Goal: Information Seeking & Learning: Learn about a topic

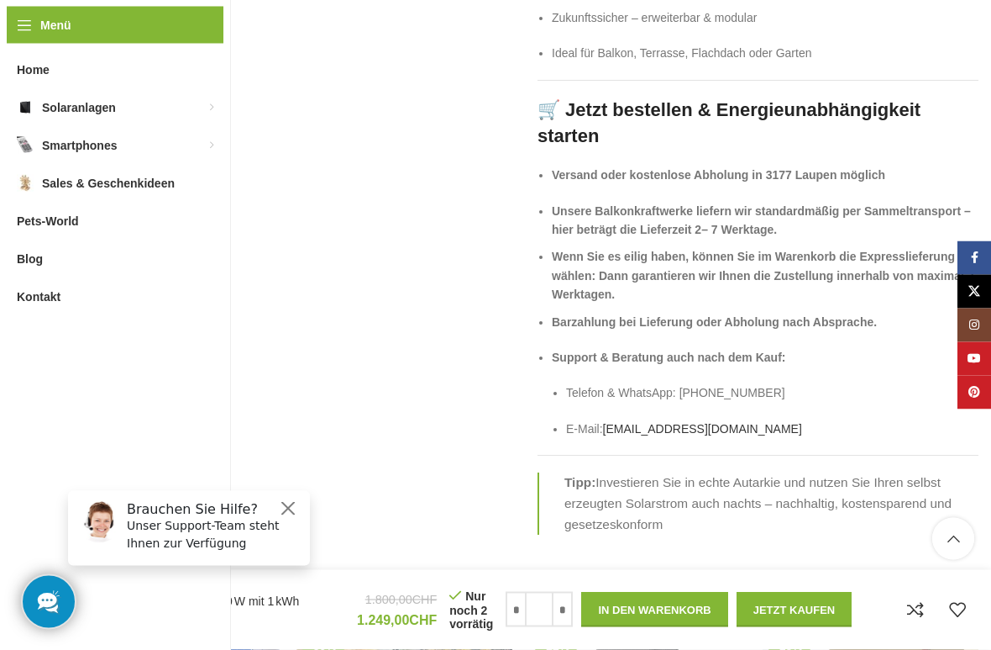
scroll to position [3740, 0]
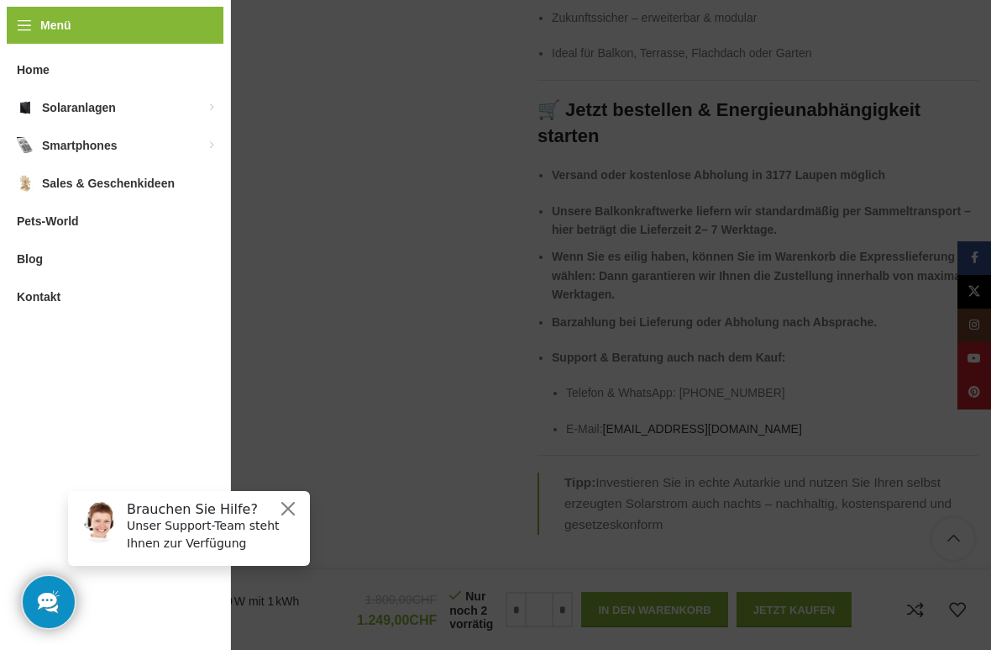
click at [361, 107] on link "Balkonkraftwerke für die [GEOGRAPHIC_DATA]" at bounding box center [310, 120] width 151 height 44
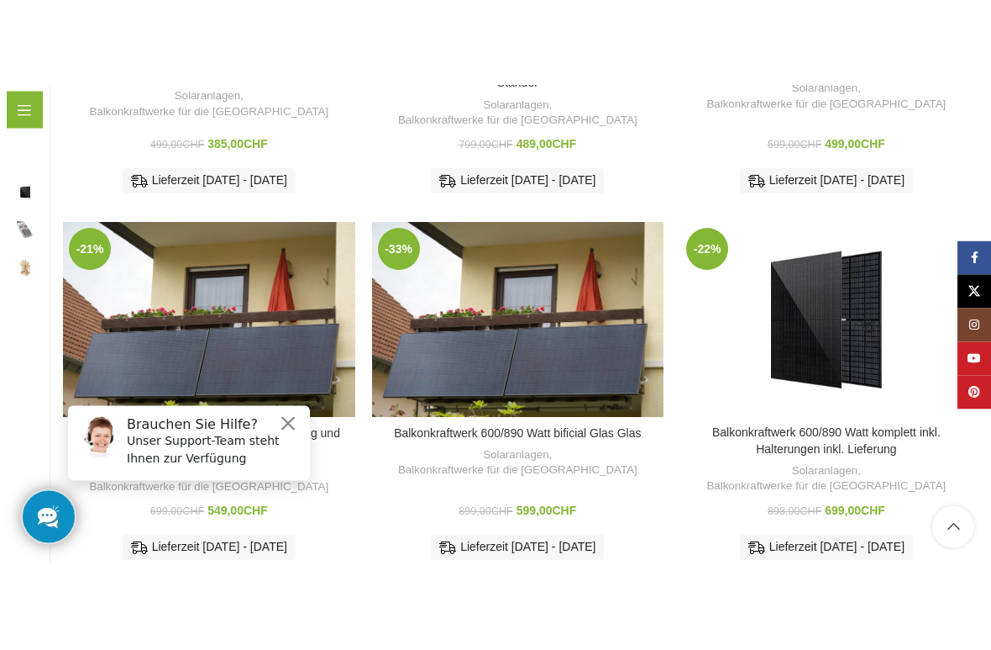
scroll to position [527, 0]
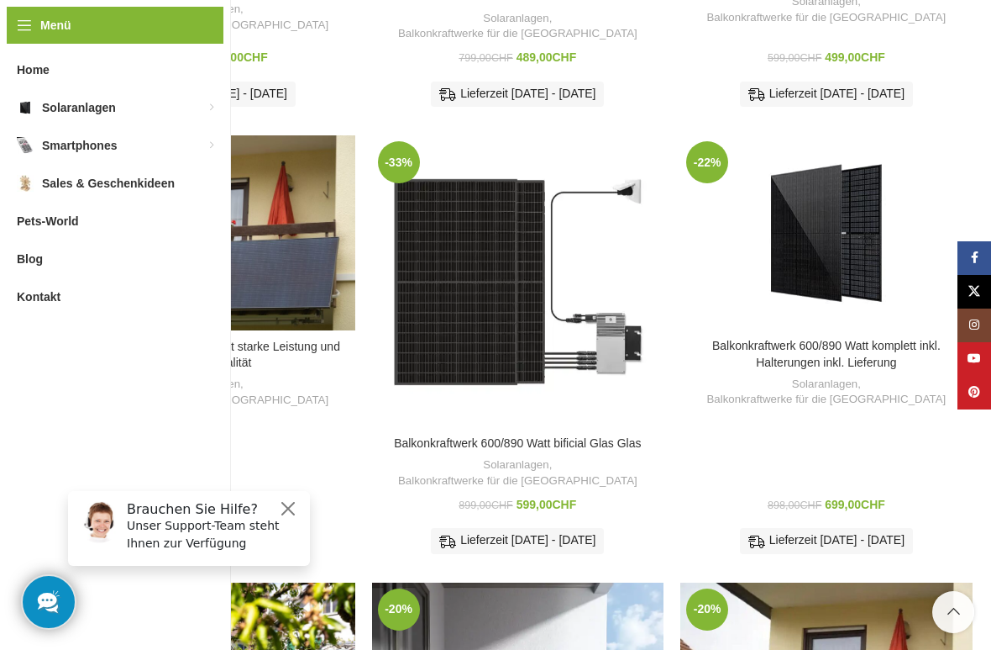
click at [582, 295] on div "Balkonkraftwerk 600/890 Watt bificial Glas Glas" at bounding box center [590, 281] width 49 height 292
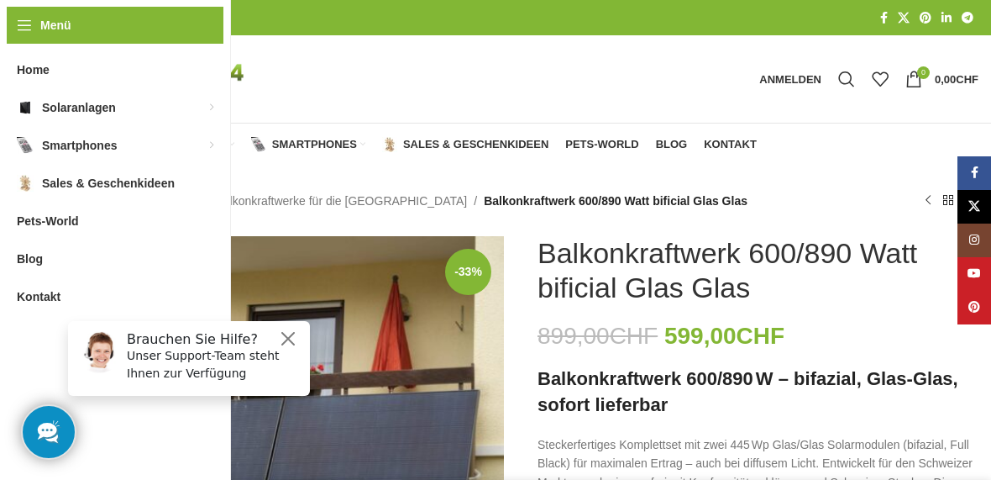
click at [833, 379] on strong "Balkonkraftwerk 600/890 W – bifazial, Glas-Glas, sofort lieferbar" at bounding box center [748, 391] width 421 height 47
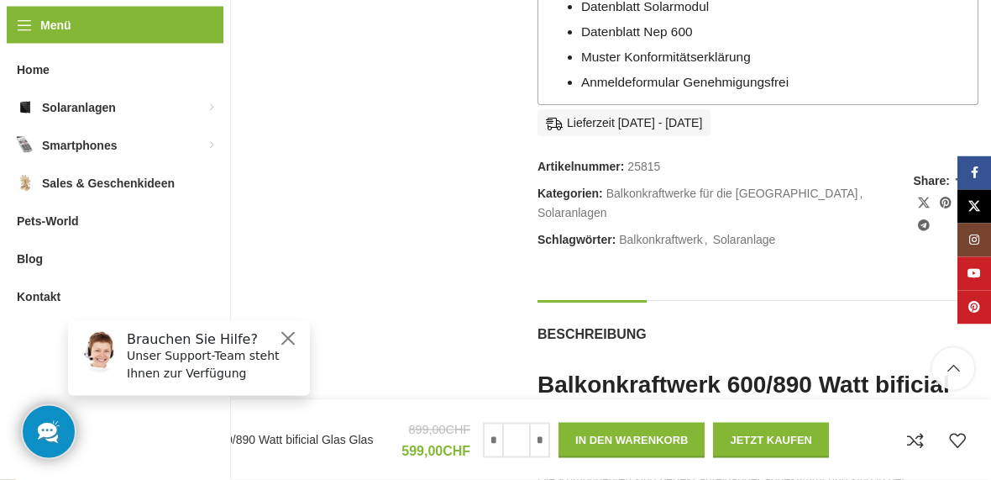
scroll to position [1585, 0]
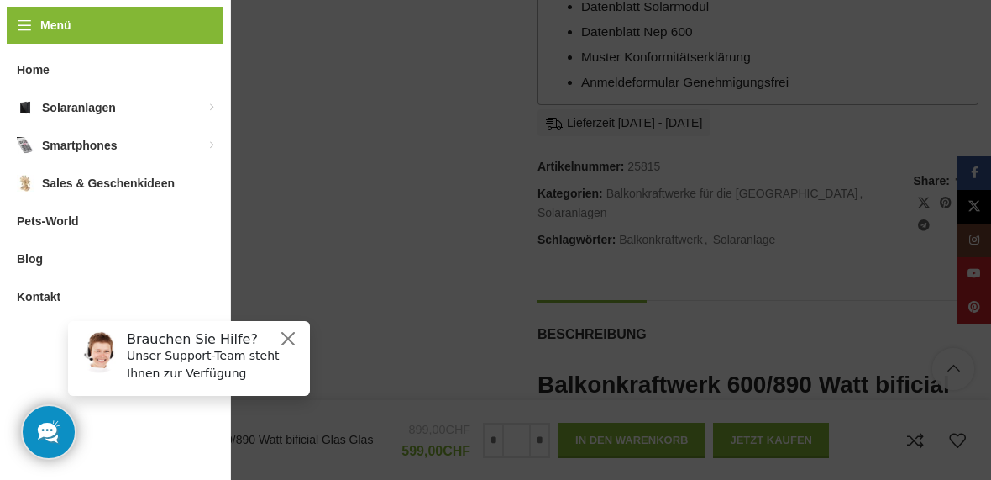
click at [364, 196] on link "Photovoltaik Zubehör" at bounding box center [310, 201] width 151 height 29
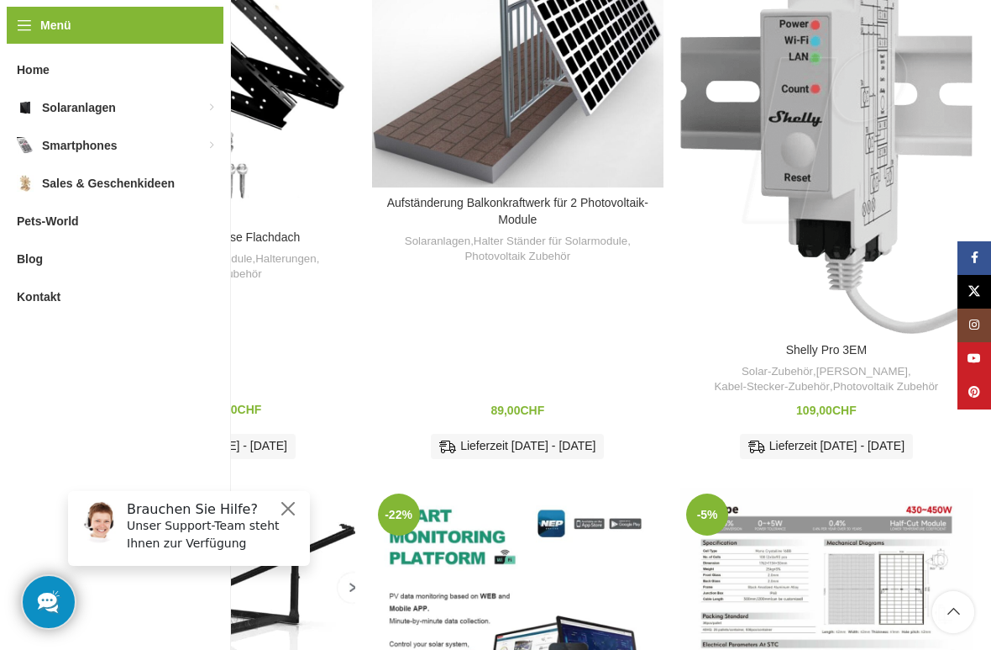
scroll to position [809, 0]
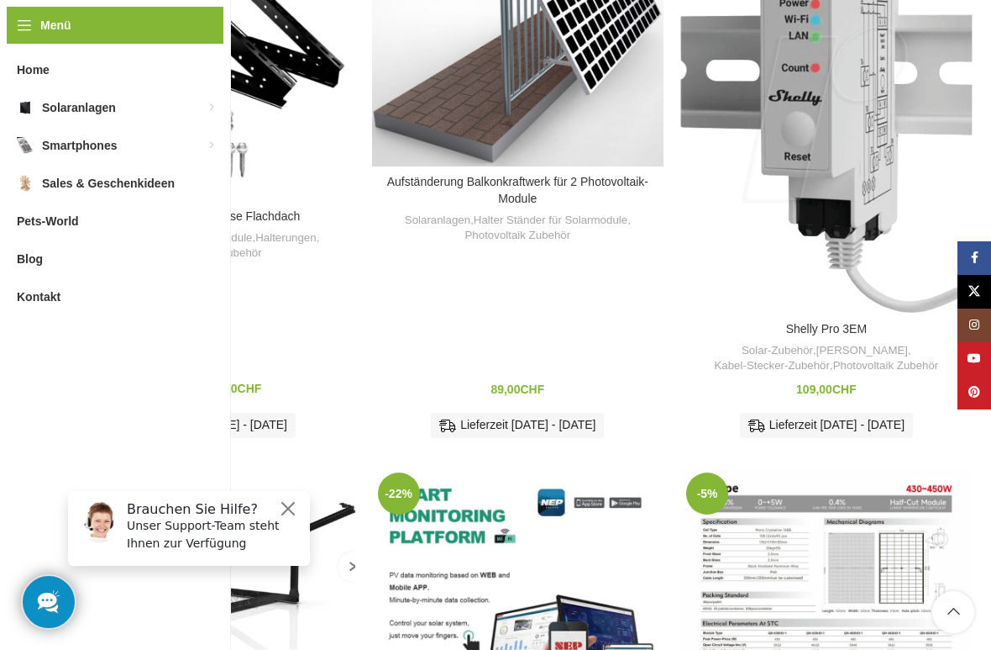
click at [846, 299] on img "Shelly Pro 3EM" at bounding box center [827, 112] width 292 height 401
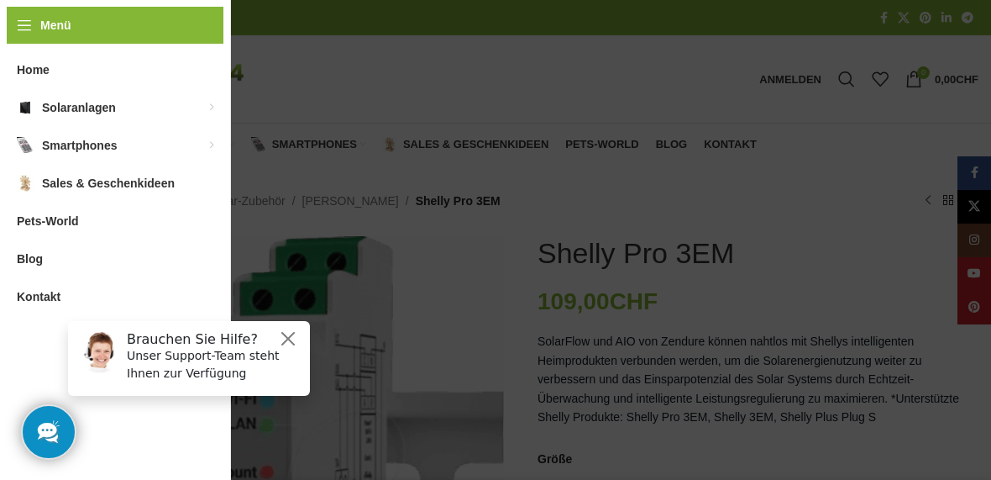
click at [371, 205] on link "Photovoltaik Zubehör" at bounding box center [310, 201] width 151 height 29
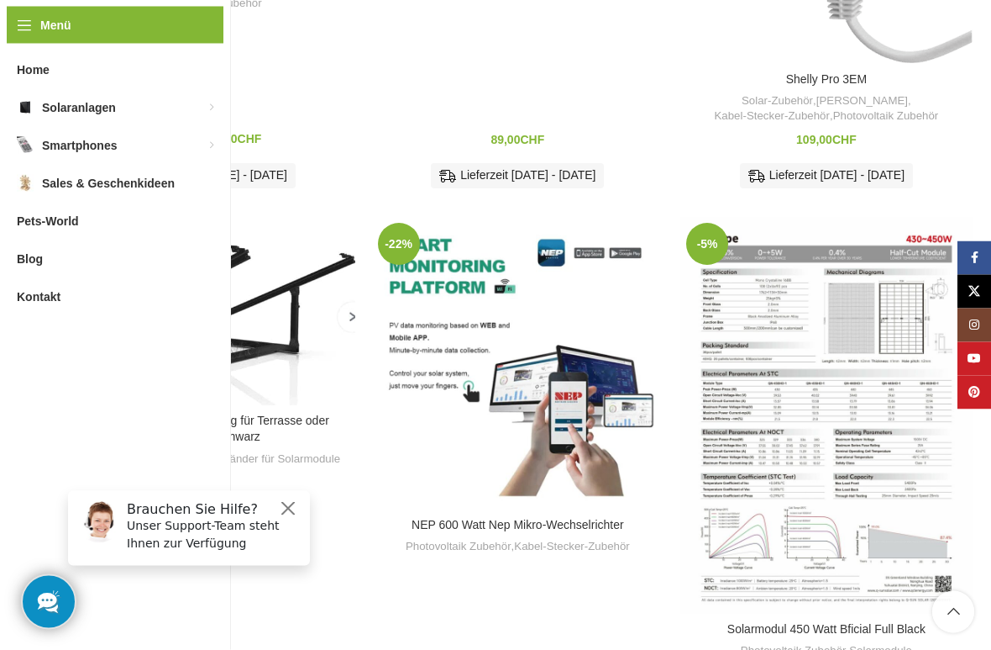
scroll to position [1059, 0]
click at [281, 388] on img "Solarpaneele Aufständerung für Terrasse oder Flachdach Schwarz" at bounding box center [209, 310] width 292 height 187
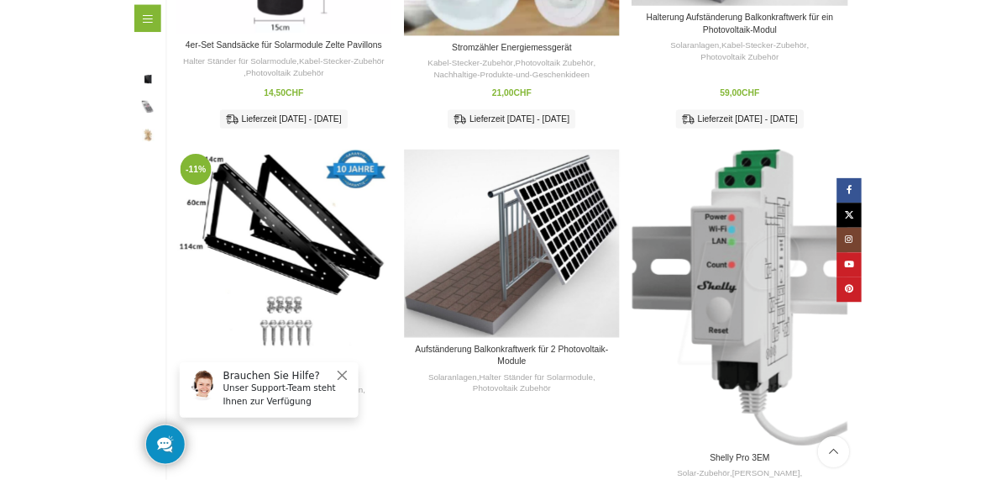
scroll to position [518, 0]
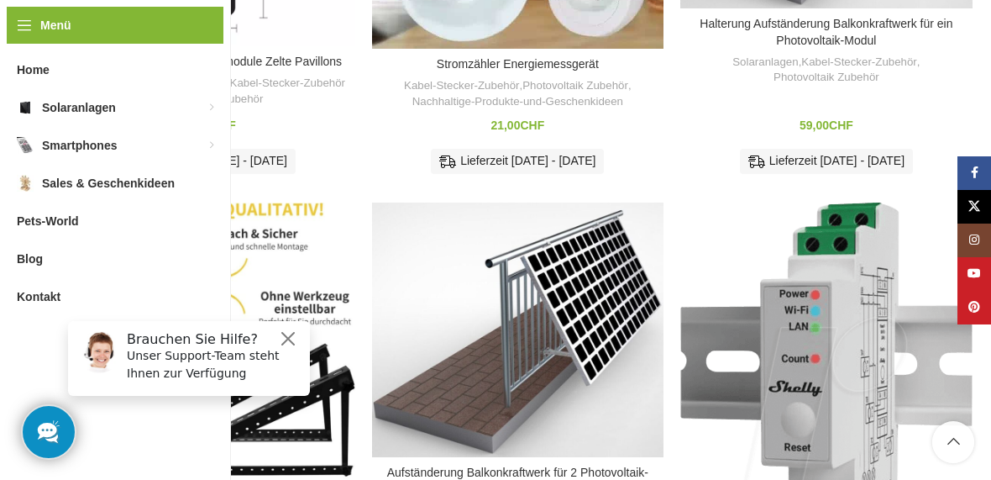
click at [278, 255] on div "Aufständerung Terrasse Flachdach" at bounding box center [282, 342] width 146 height 281
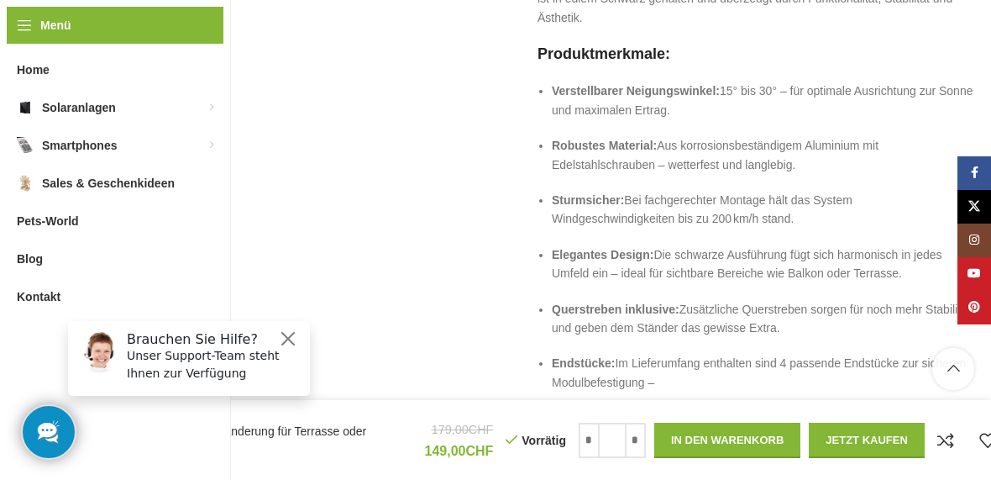
scroll to position [1203, 0]
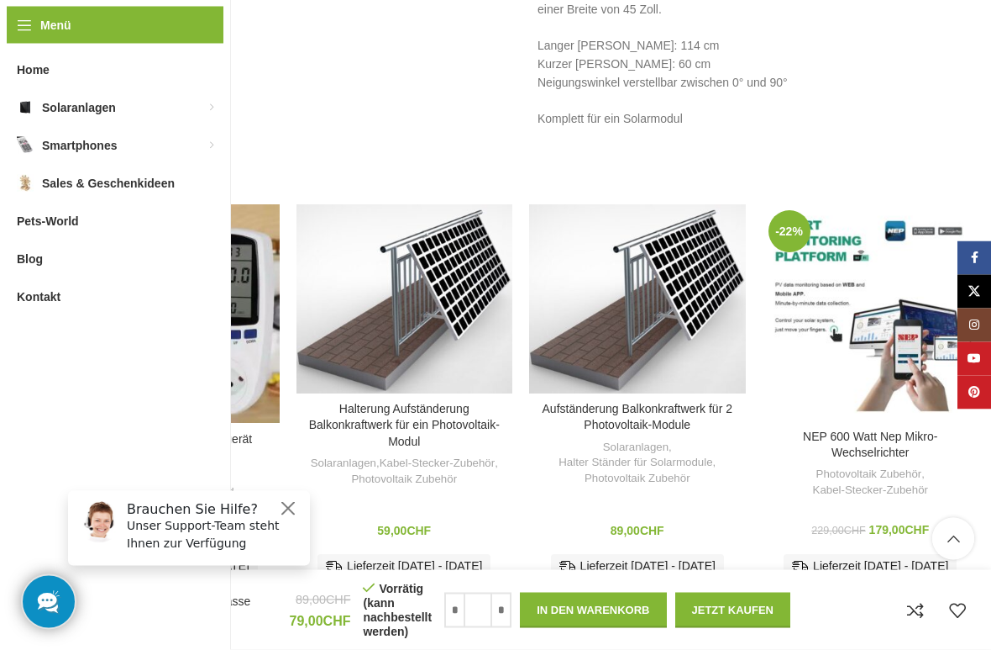
scroll to position [2124, 0]
